Goal: Transaction & Acquisition: Purchase product/service

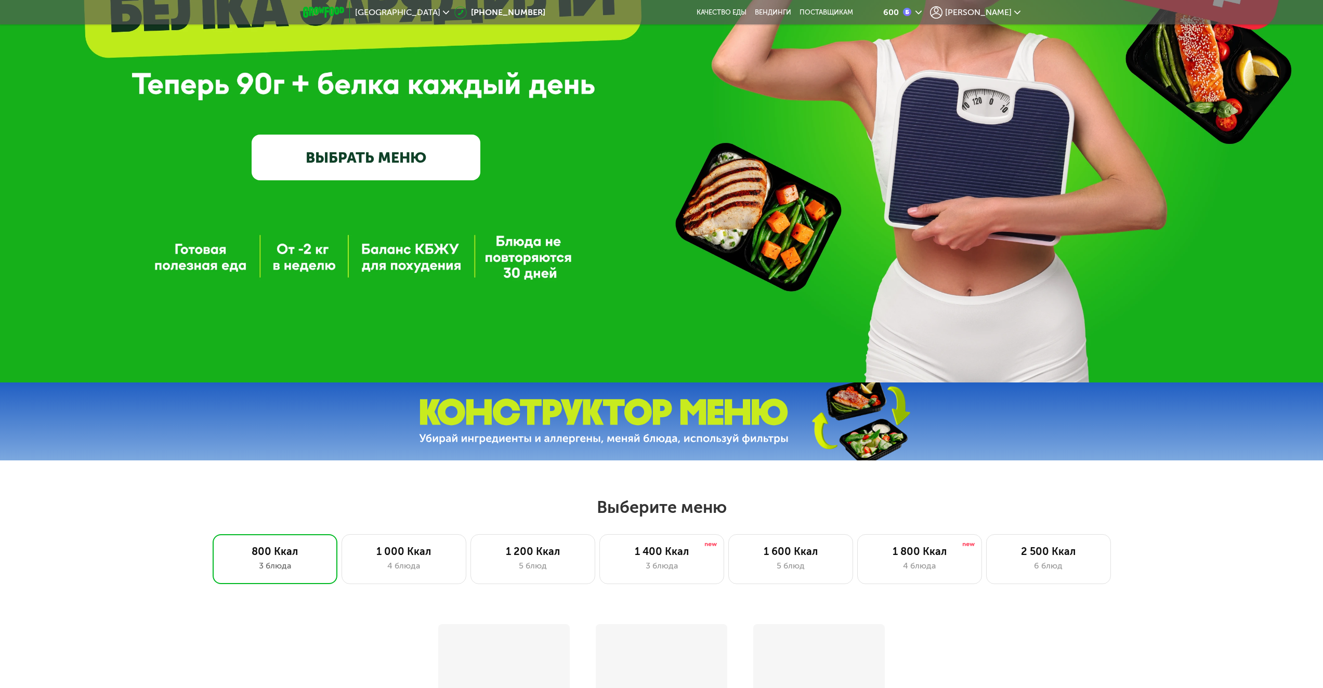
scroll to position [260, 0]
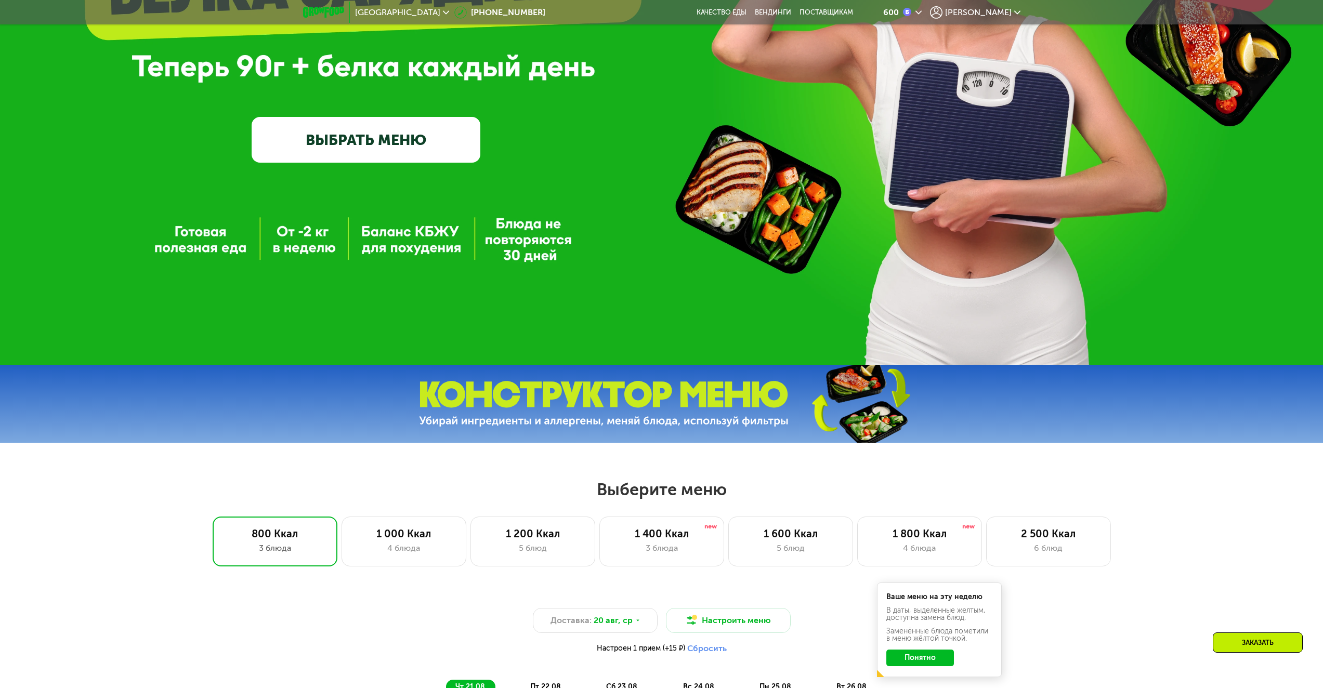
click at [385, 137] on link "ВЫБРАТЬ МЕНЮ" at bounding box center [366, 140] width 229 height 46
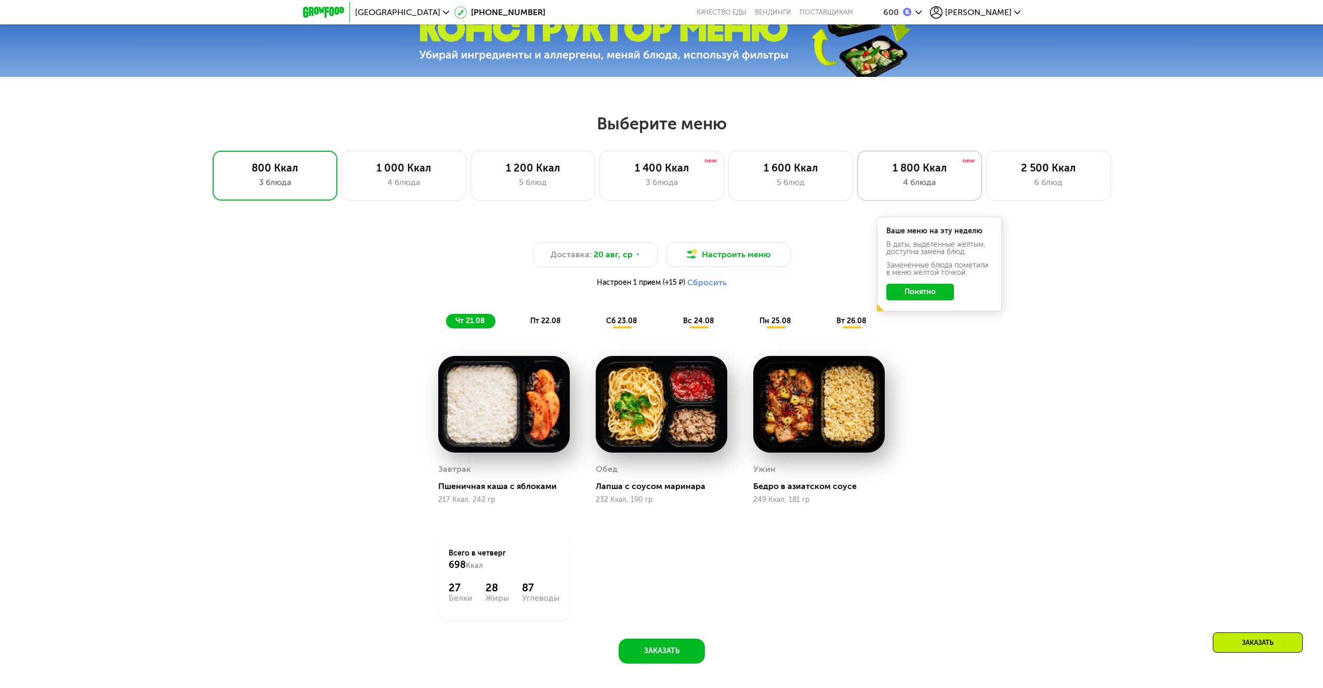
scroll to position [510, 0]
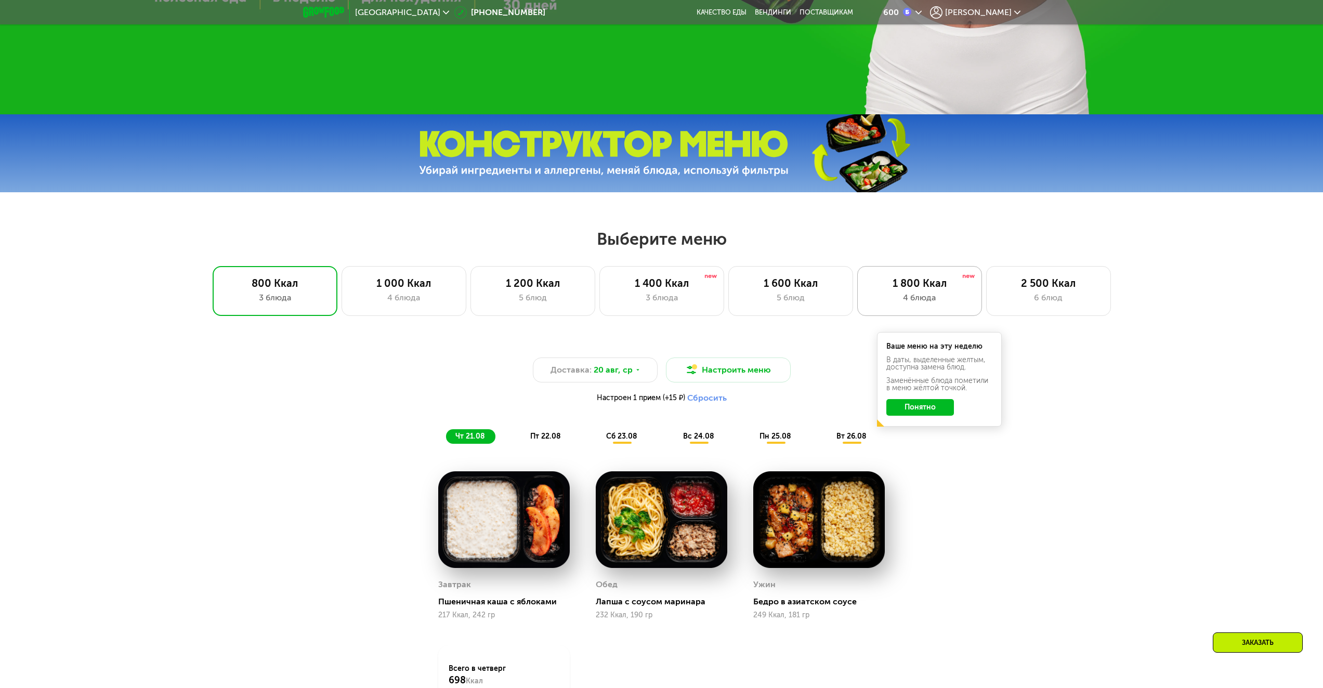
click at [942, 299] on div "4 блюда" at bounding box center [919, 298] width 103 height 12
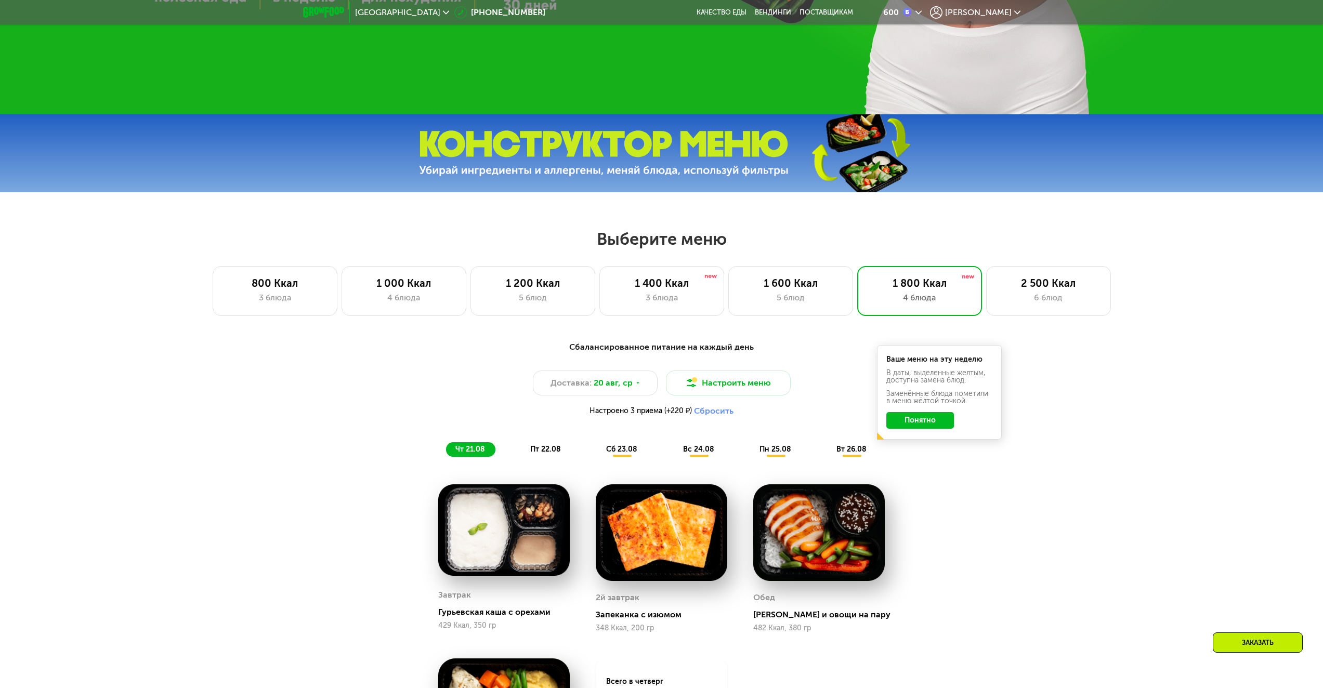
click at [921, 423] on button "Понятно" at bounding box center [920, 420] width 68 height 17
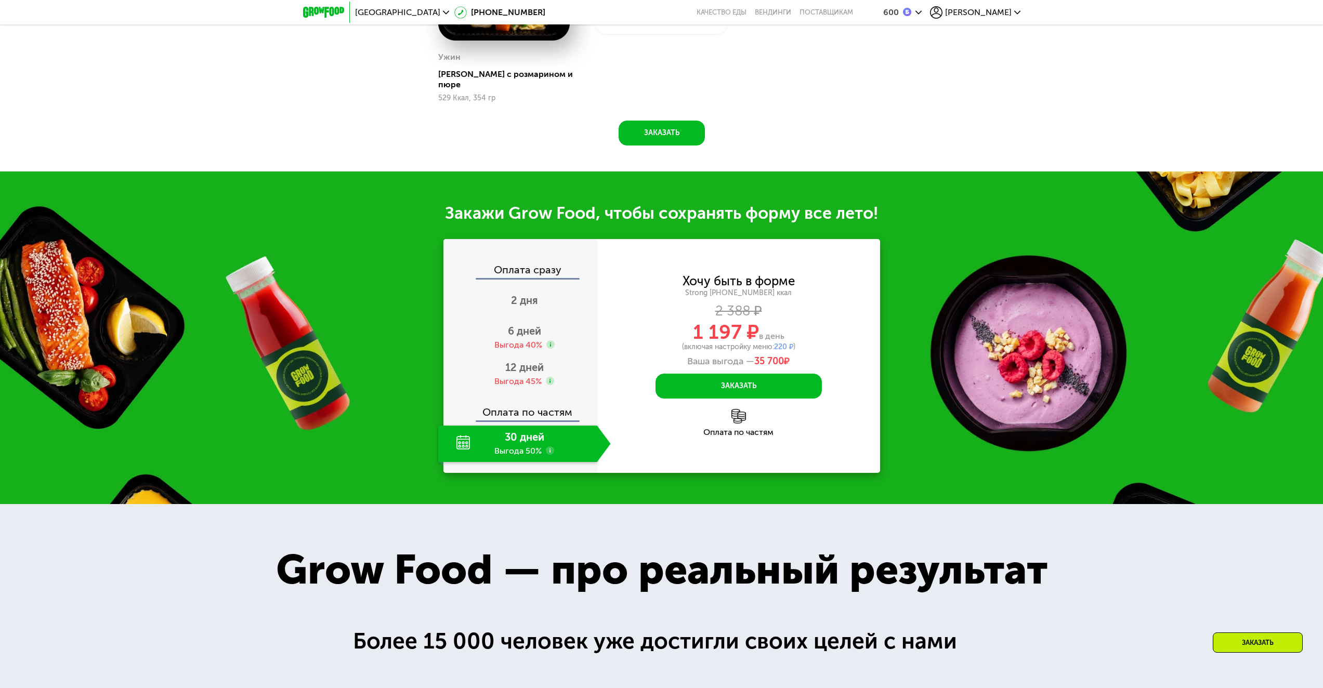
scroll to position [1080, 0]
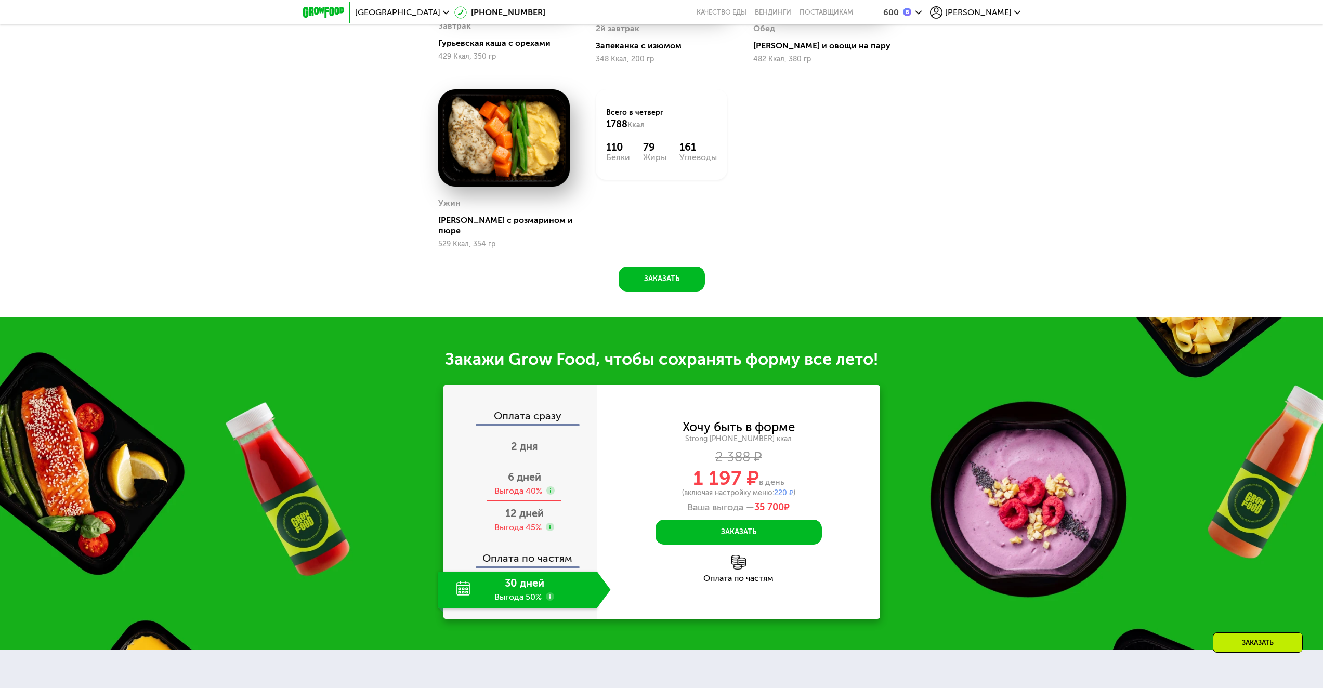
click at [538, 478] on div "6 дней Выгода 40%" at bounding box center [524, 484] width 173 height 36
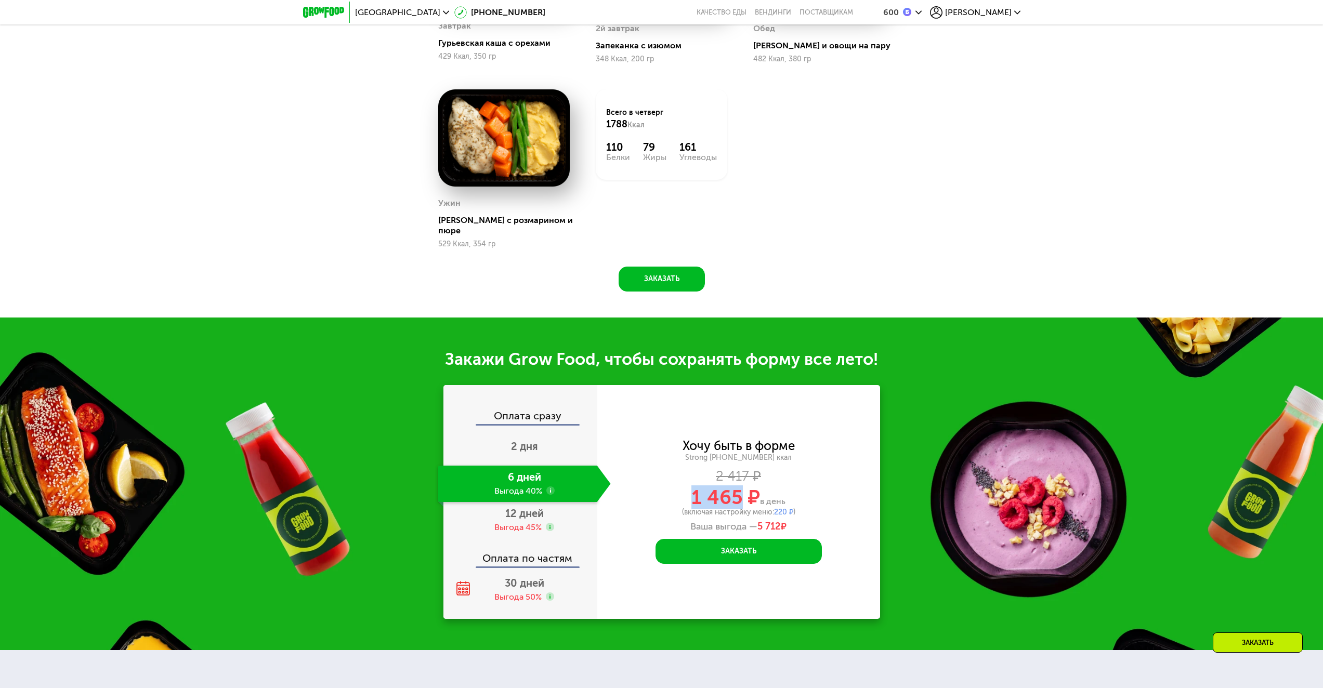
drag, startPoint x: 686, startPoint y: 494, endPoint x: 741, endPoint y: 494, distance: 55.6
click at [741, 494] on div "1 465 ₽ в день" at bounding box center [738, 498] width 283 height 20
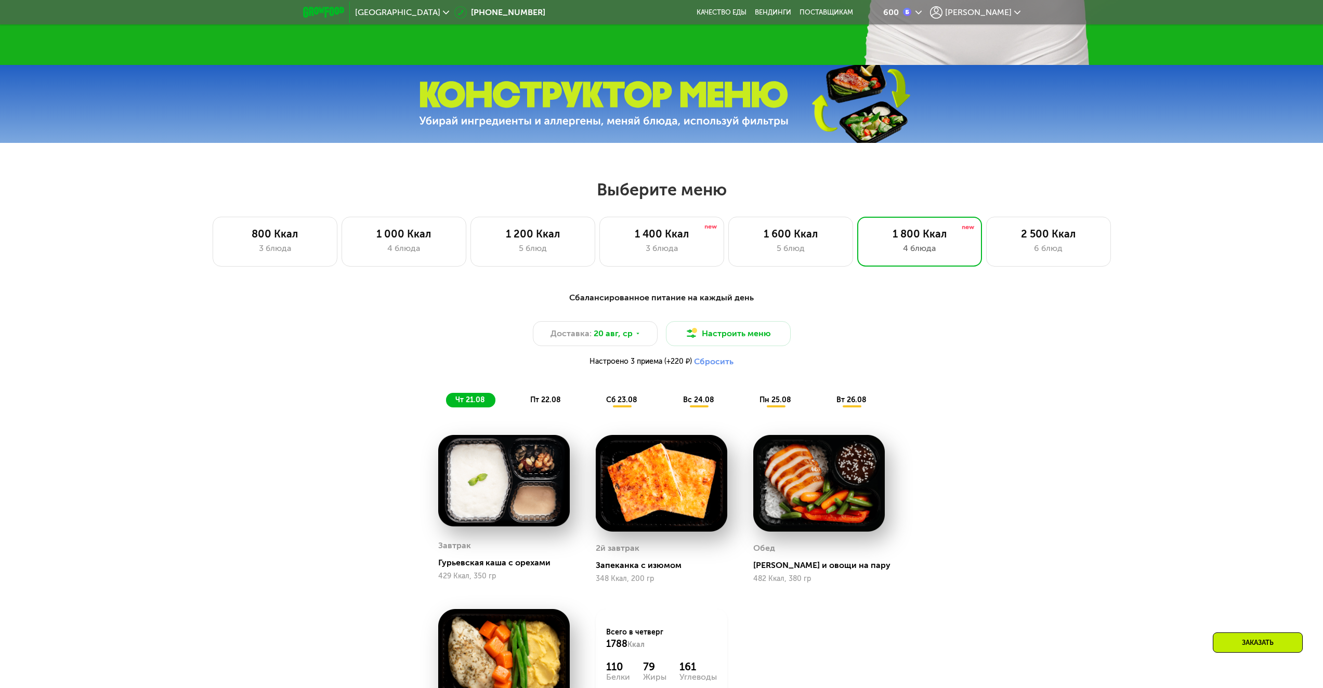
scroll to position [508, 0]
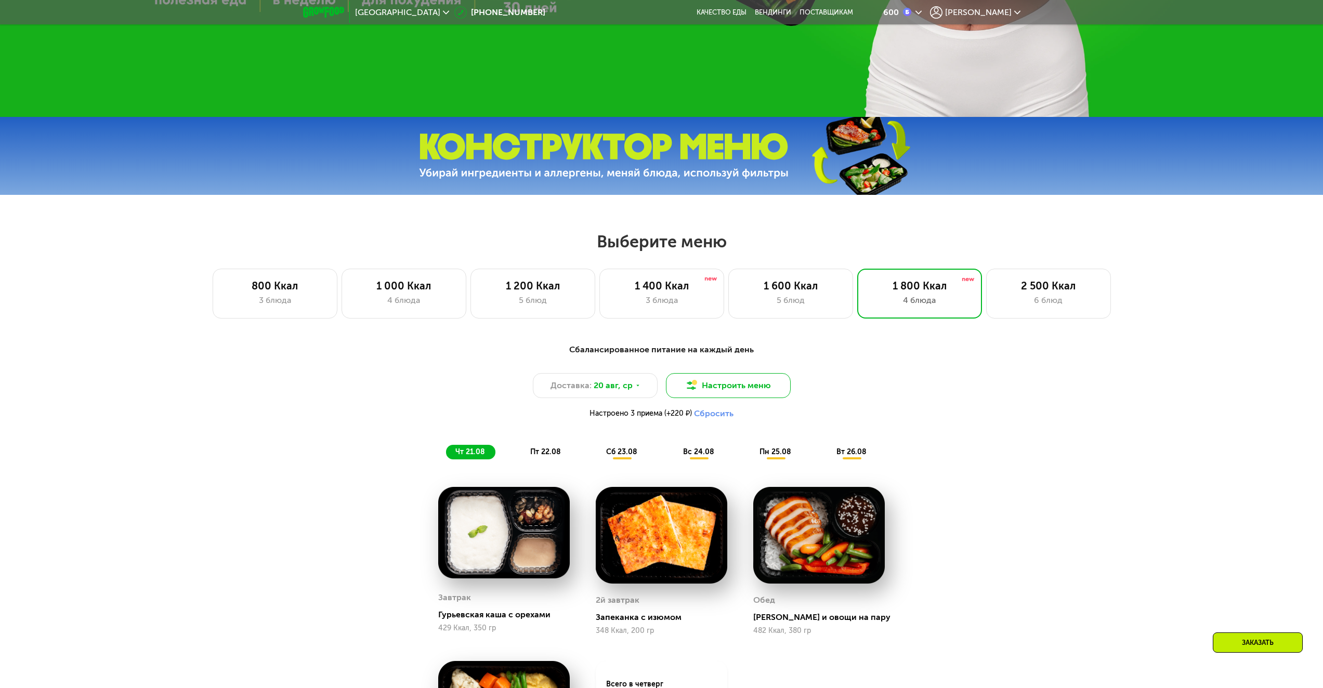
click at [734, 387] on button "Настроить меню" at bounding box center [728, 385] width 125 height 25
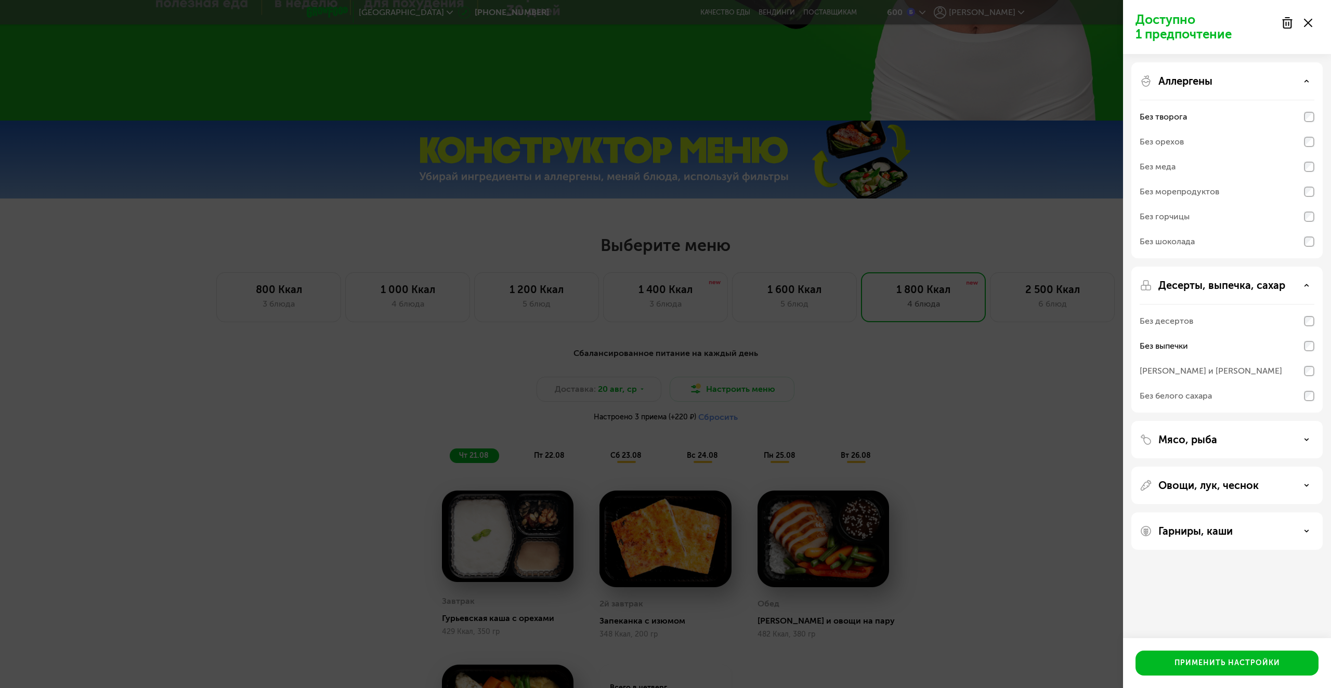
click at [1027, 409] on div "Доступно 1 предпочтение Аллергены Без творога Без орехов Без меда Без морепроду…" at bounding box center [665, 344] width 1331 height 688
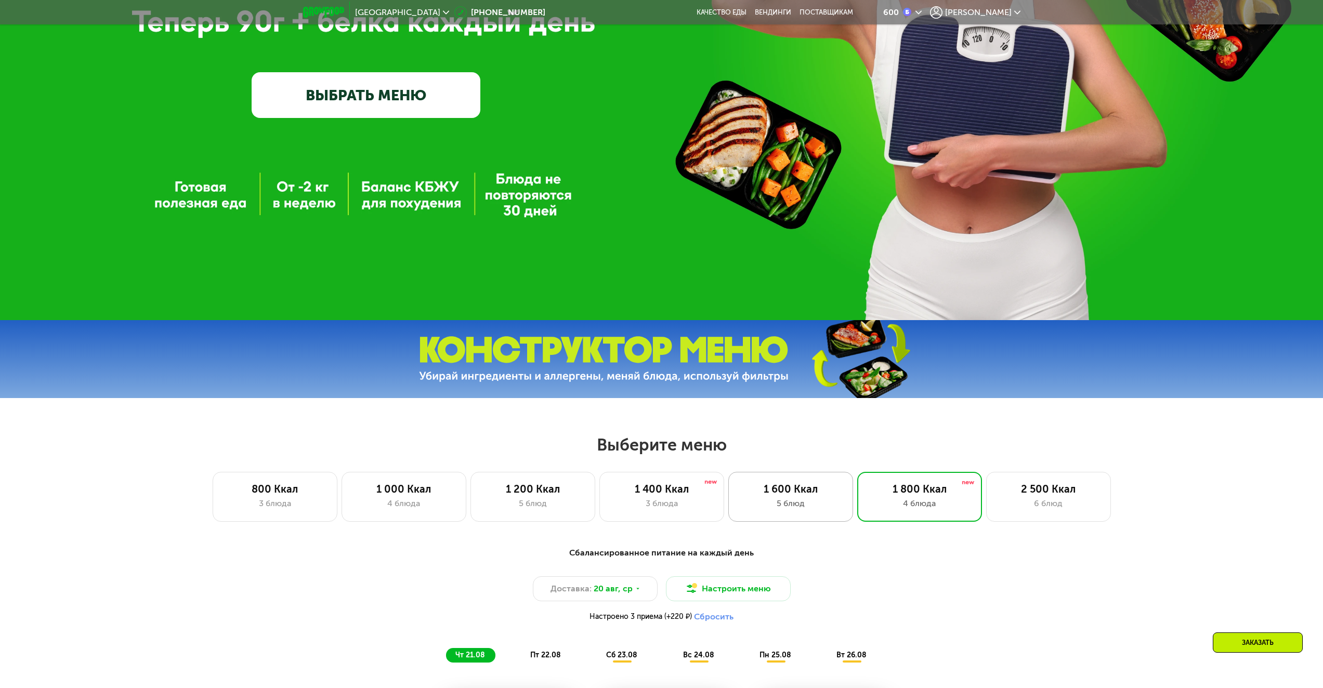
scroll to position [300, 0]
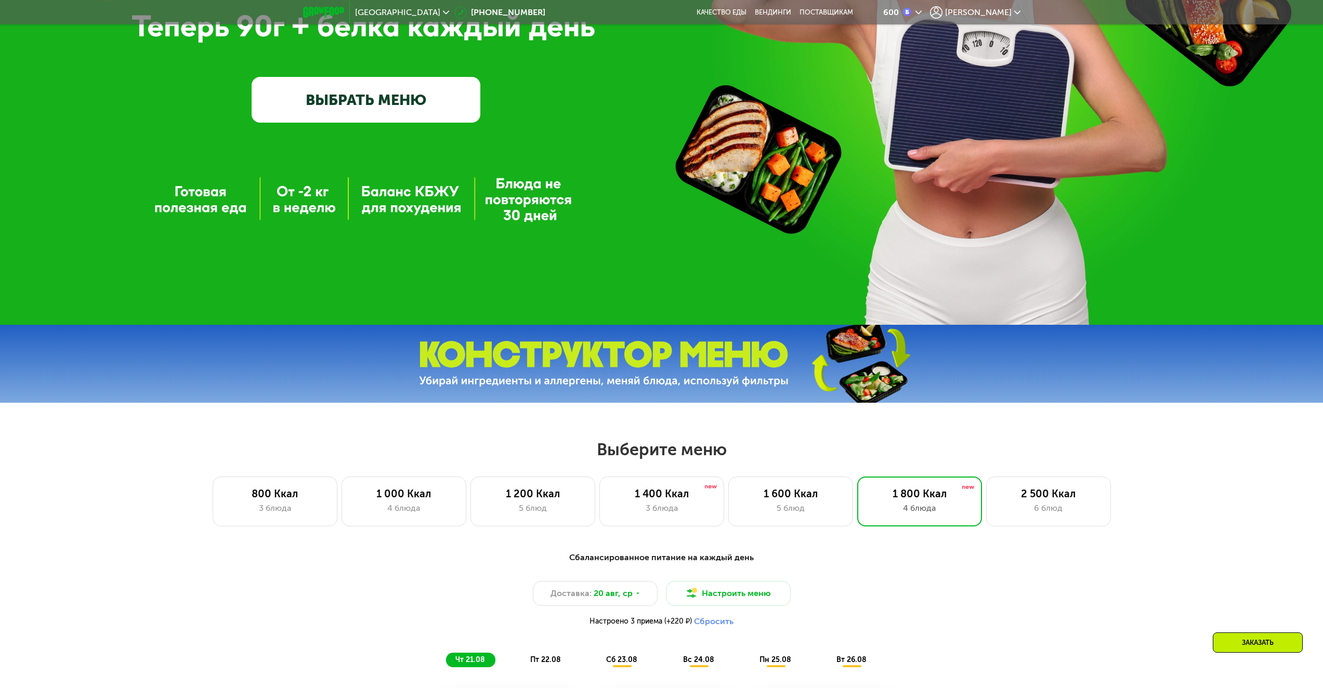
click at [657, 359] on img at bounding box center [604, 364] width 370 height 46
click at [821, 371] on img at bounding box center [860, 364] width 154 height 82
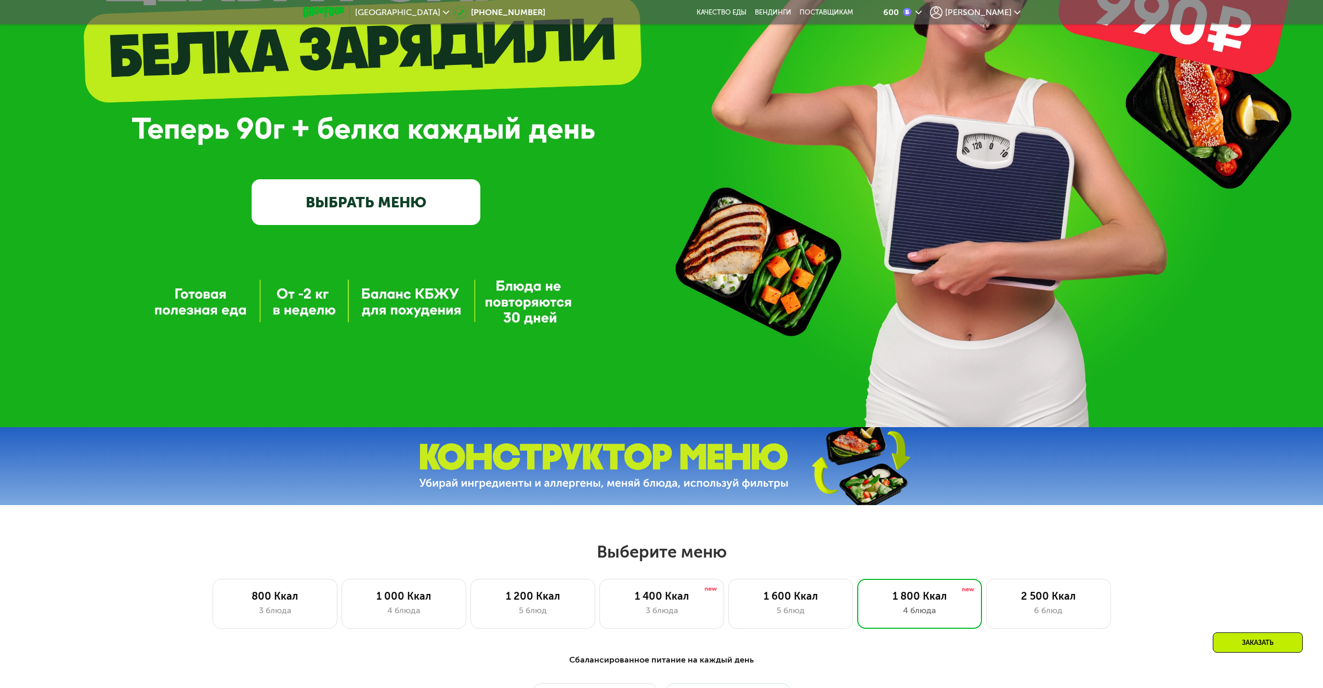
scroll to position [92, 0]
